Goal: Task Accomplishment & Management: Manage account settings

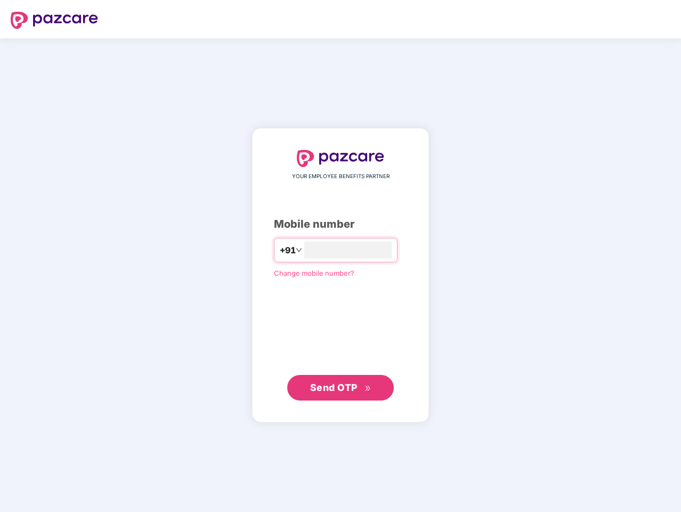
click at [341, 256] on input "number" at bounding box center [347, 250] width 87 height 17
click at [54, 20] on img at bounding box center [54, 20] width 87 height 17
click at [280, 250] on span "+91" at bounding box center [288, 250] width 16 height 13
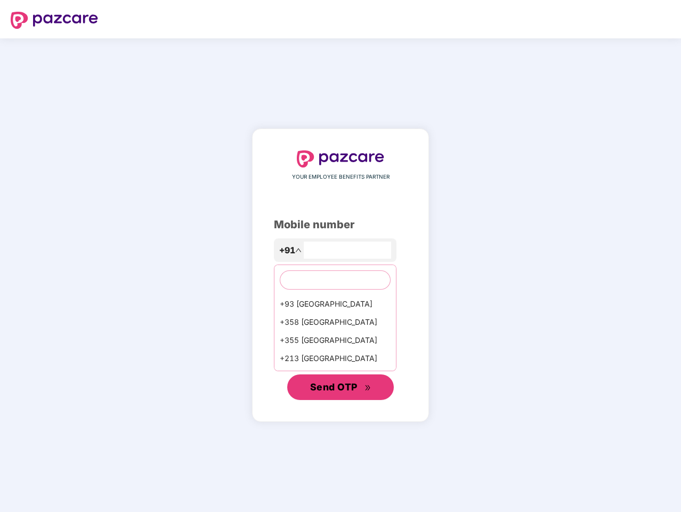
click at [341, 388] on span "Send OTP" at bounding box center [333, 386] width 47 height 11
